Goal: Navigation & Orientation: Understand site structure

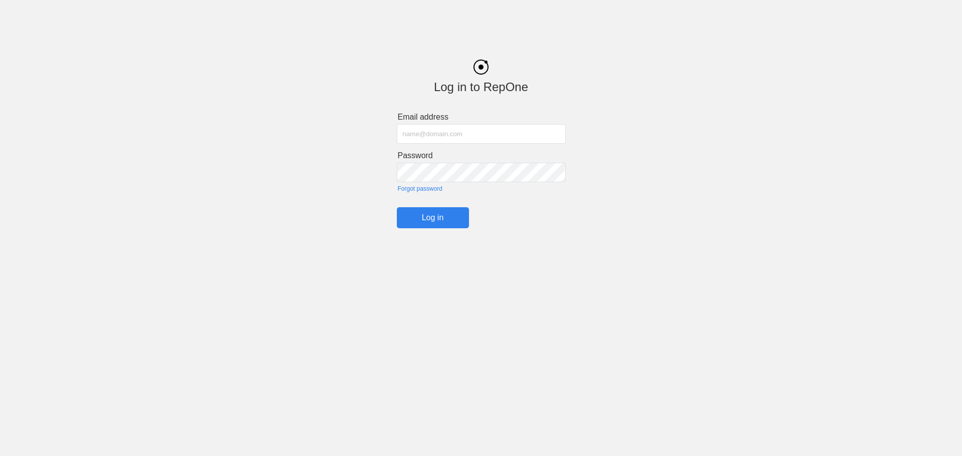
type input "[EMAIL_ADDRESS][DOMAIN_NAME]"
click at [422, 220] on input "Log in" at bounding box center [433, 217] width 72 height 21
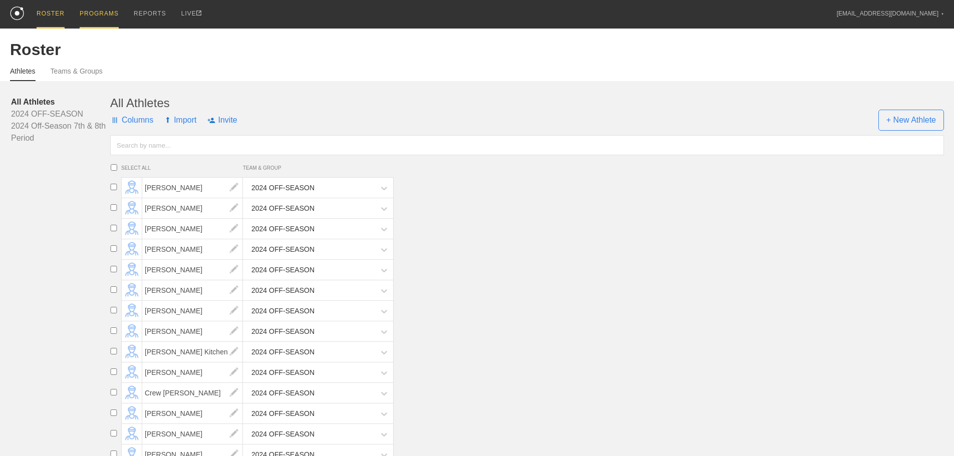
click at [114, 13] on div "PROGRAMS" at bounding box center [99, 14] width 39 height 29
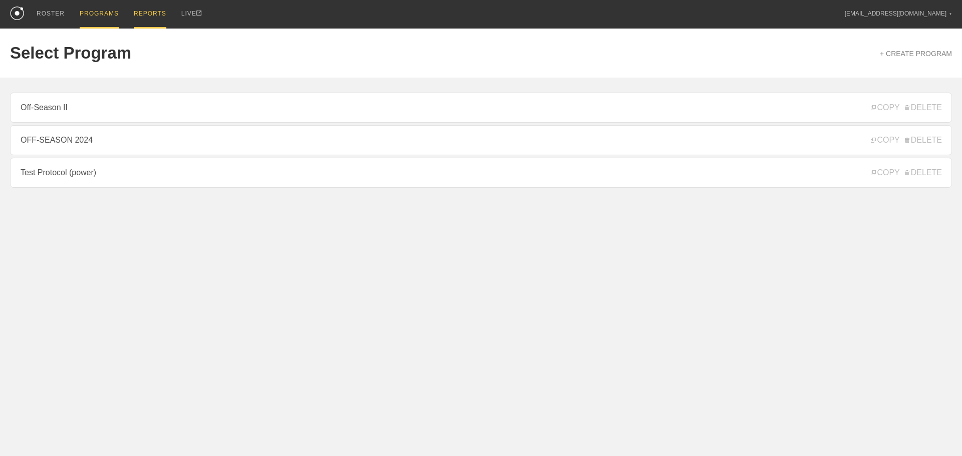
click at [142, 13] on div "REPORTS" at bounding box center [150, 14] width 33 height 29
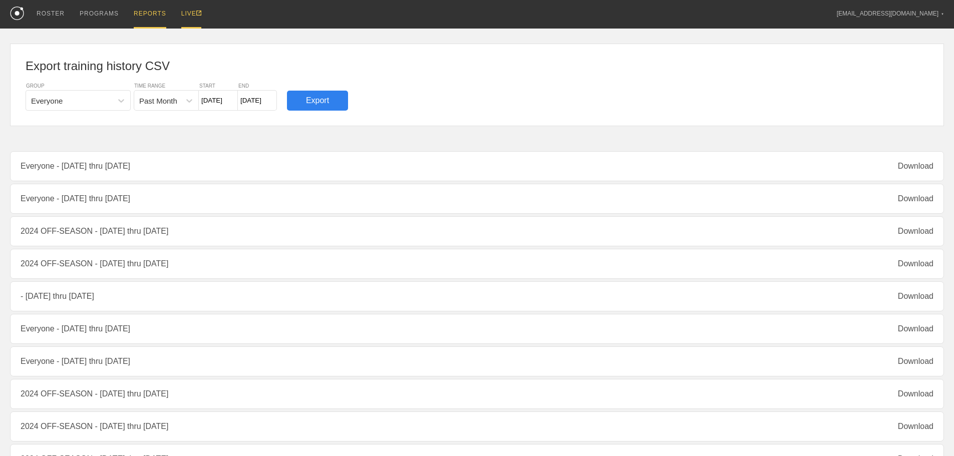
click at [195, 13] on div "LIVE" at bounding box center [191, 14] width 20 height 29
